Goal: Task Accomplishment & Management: Manage account settings

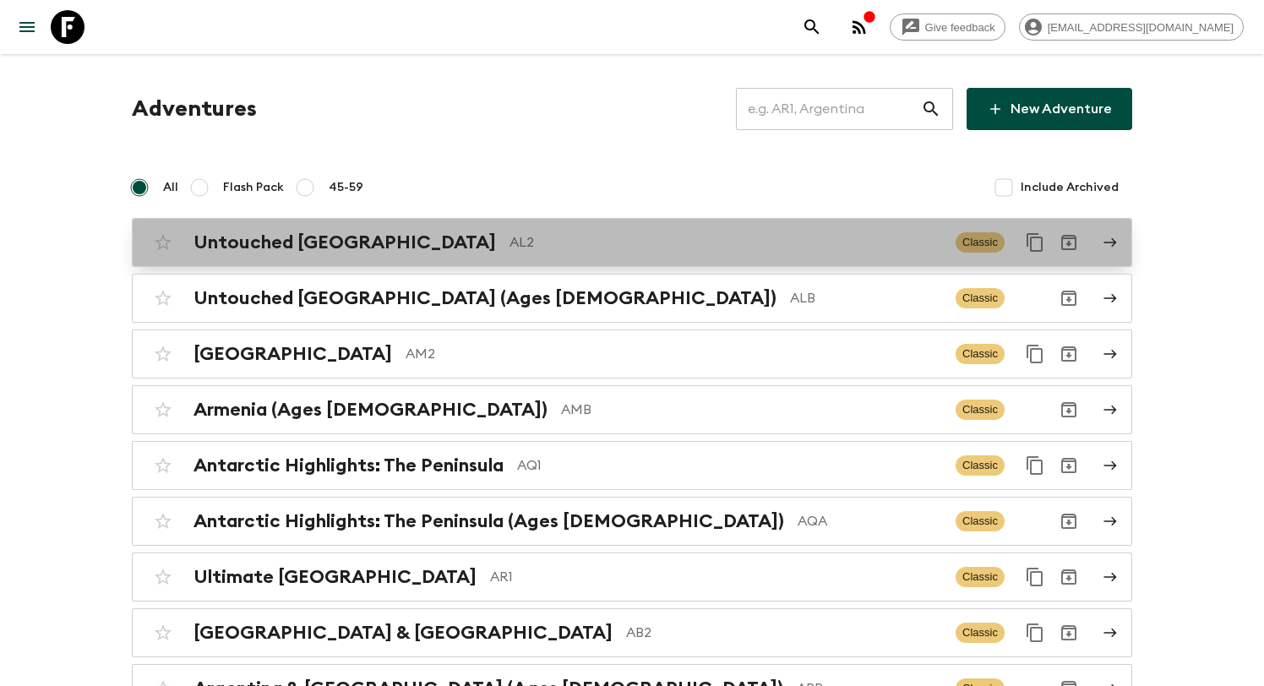
click at [524, 238] on p "AL2" at bounding box center [726, 242] width 433 height 20
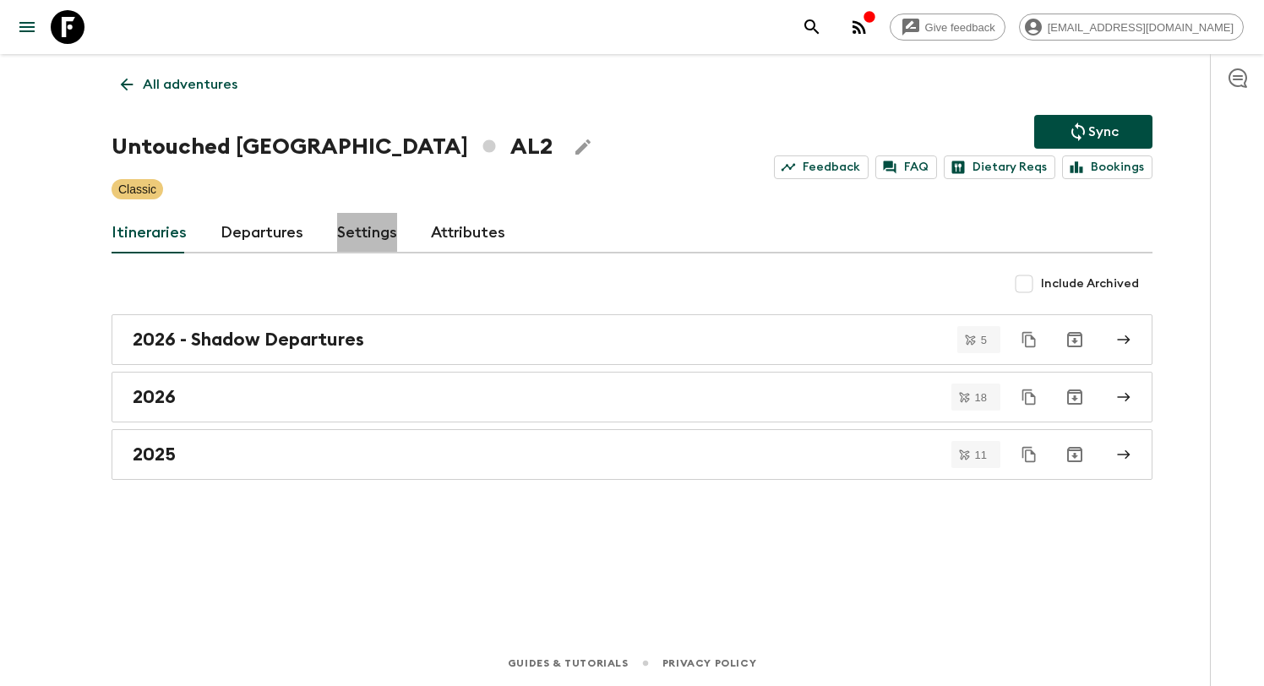
click at [355, 236] on link "Settings" at bounding box center [367, 233] width 60 height 41
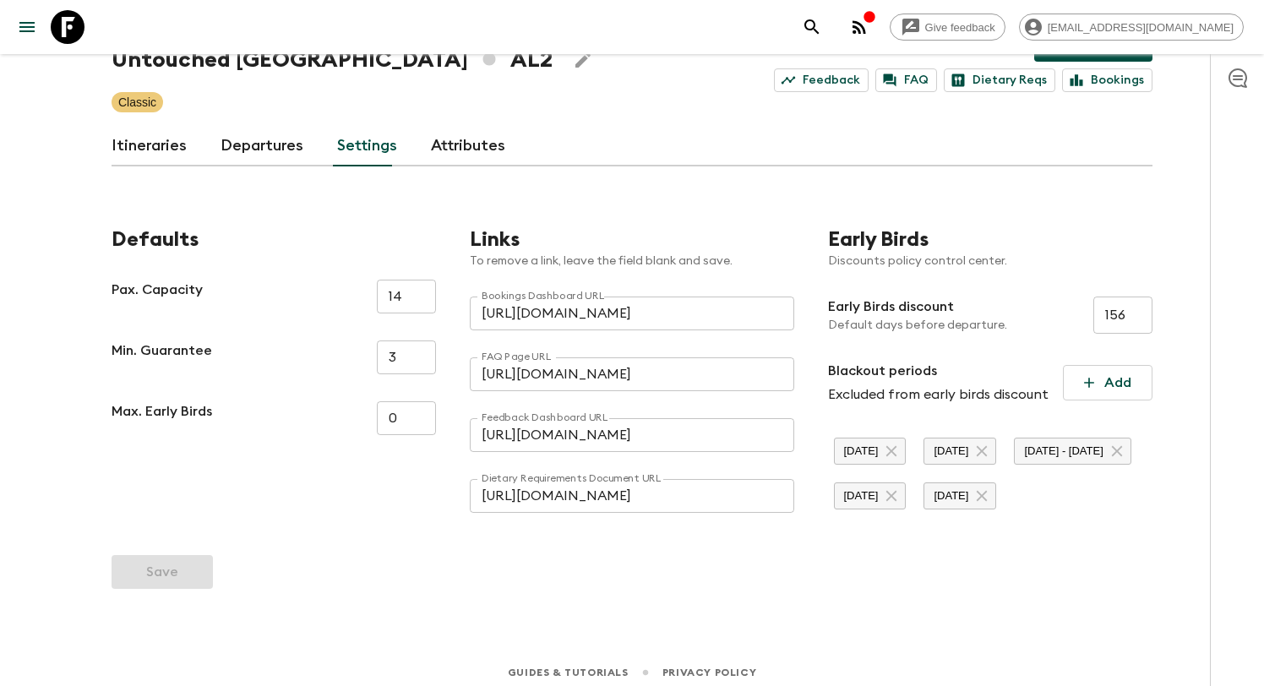
scroll to position [95, 0]
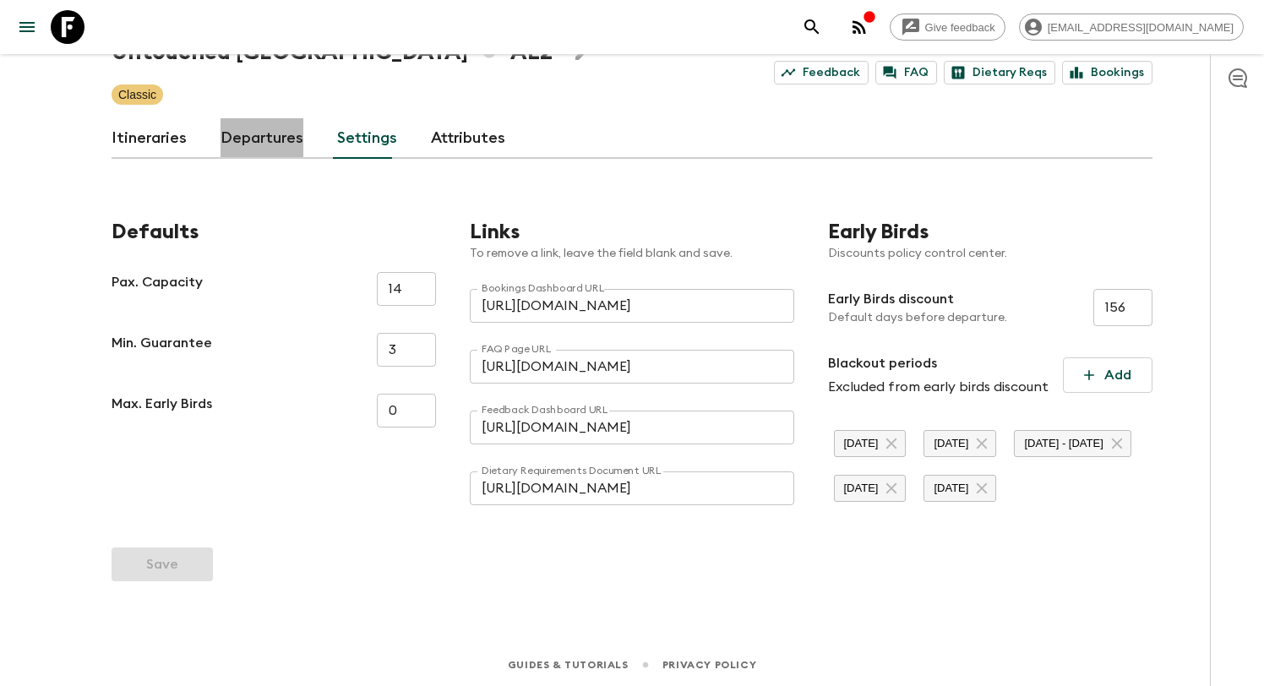
click at [259, 137] on link "Departures" at bounding box center [262, 138] width 83 height 41
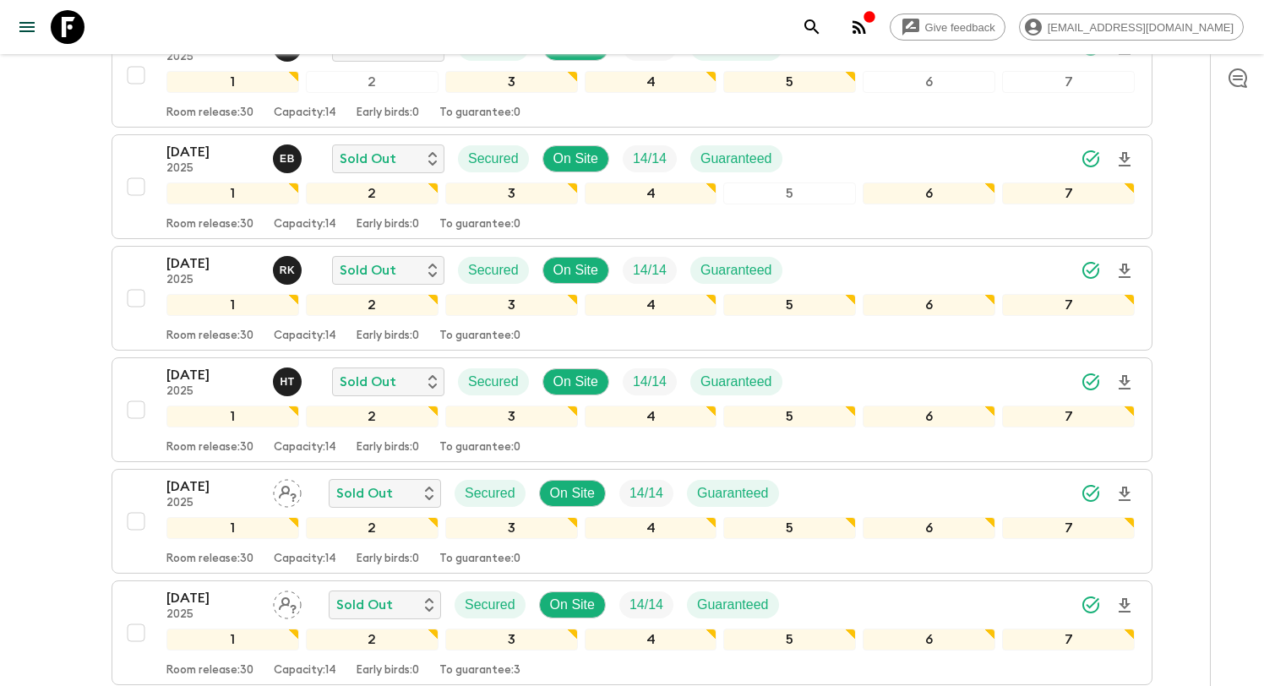
scroll to position [589, 0]
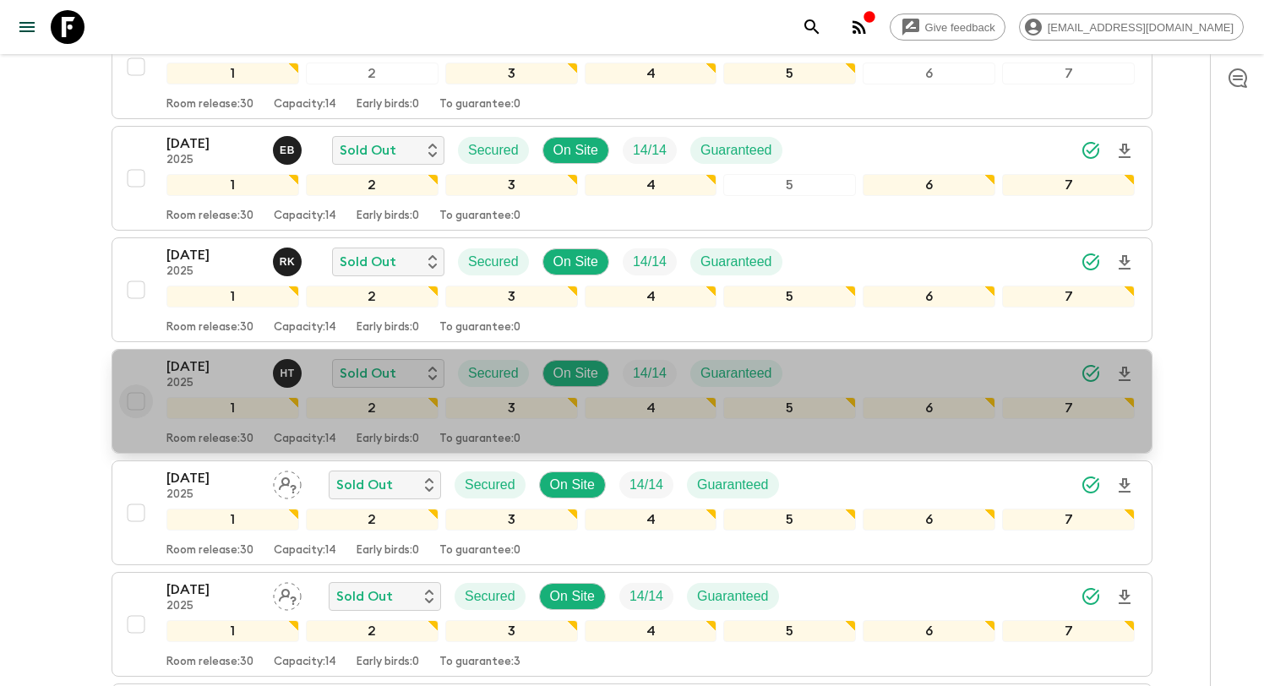
click at [126, 396] on input "checkbox" at bounding box center [136, 402] width 34 height 34
checkbox input "true"
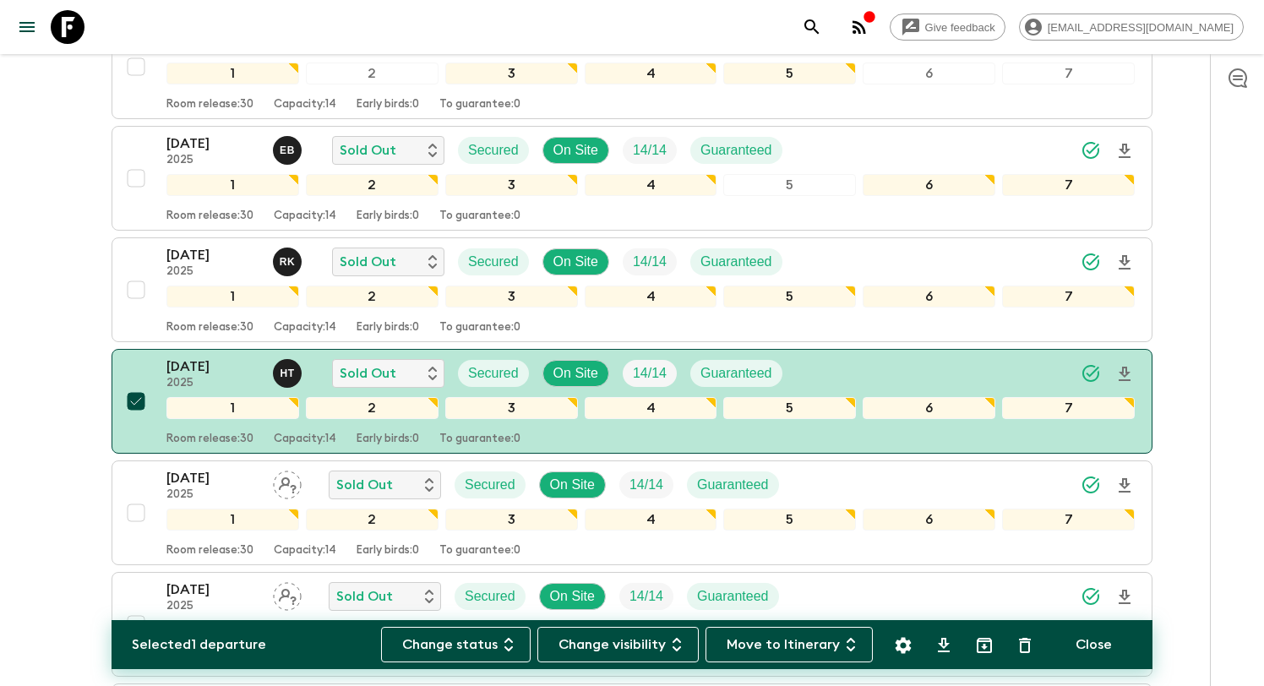
click at [898, 653] on icon "Settings" at bounding box center [903, 646] width 20 height 20
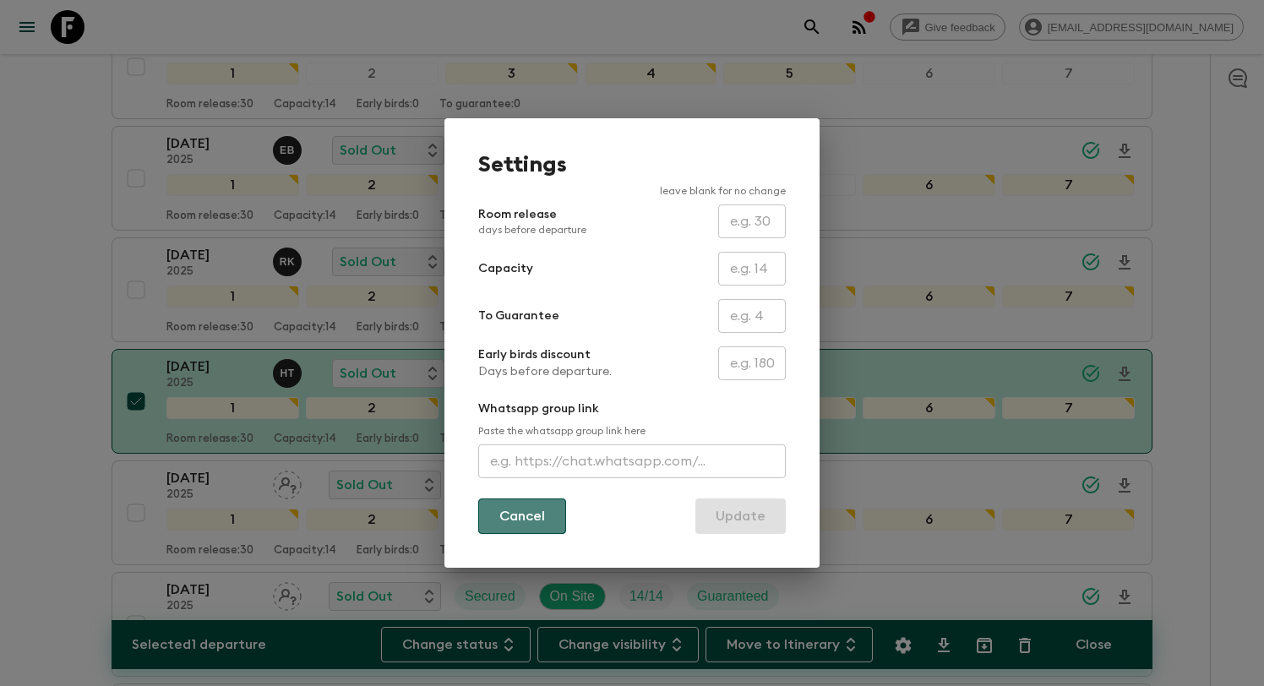
click at [537, 520] on button "Cancel" at bounding box center [522, 517] width 88 height 36
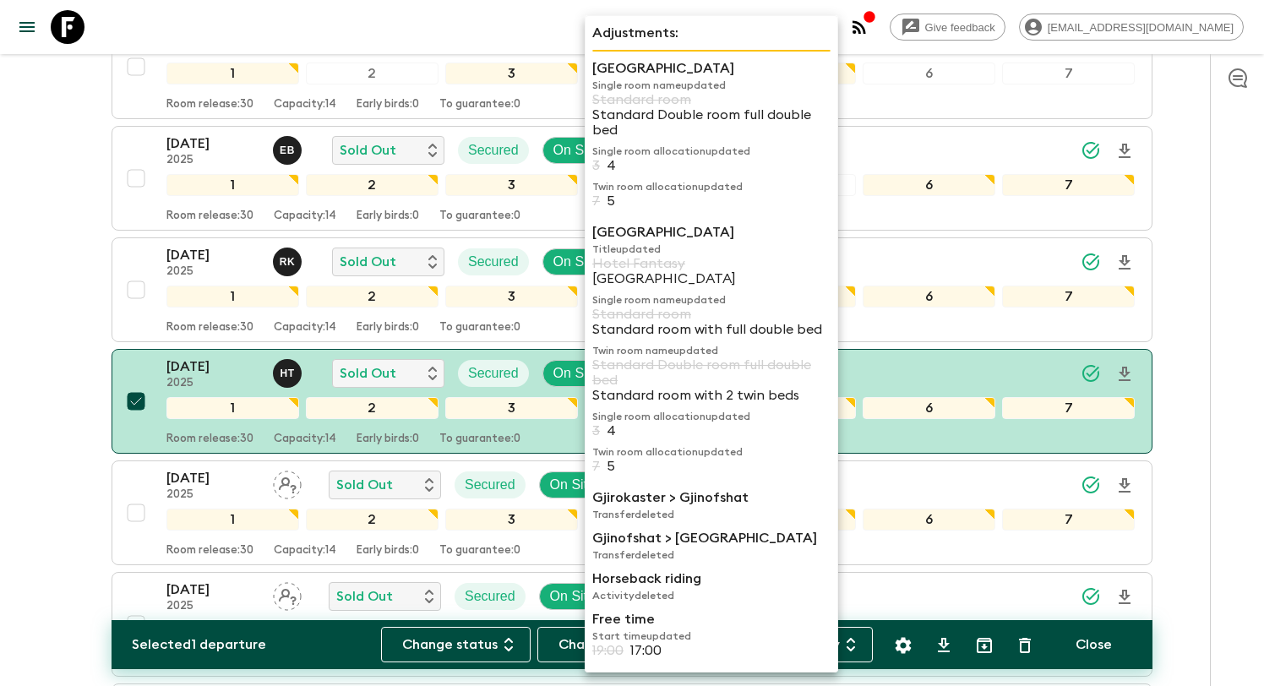
click at [827, 392] on p "Standard room with 2 twin beds" at bounding box center [712, 395] width 238 height 15
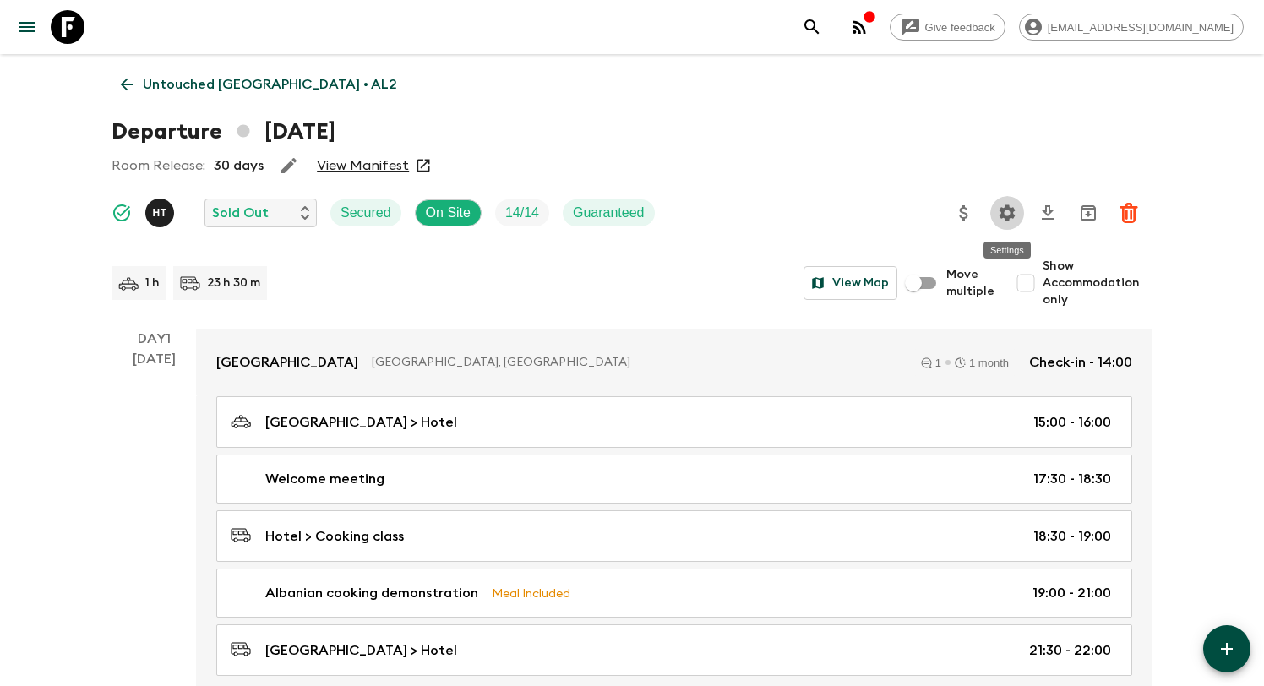
click at [1003, 207] on icon "Settings" at bounding box center [1007, 213] width 20 height 20
